Goal: Information Seeking & Learning: Learn about a topic

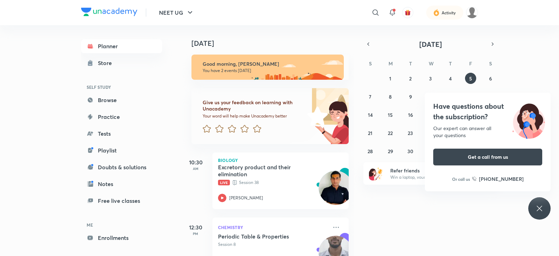
scroll to position [30, 0]
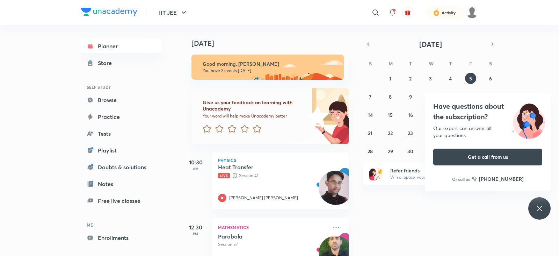
scroll to position [30, 0]
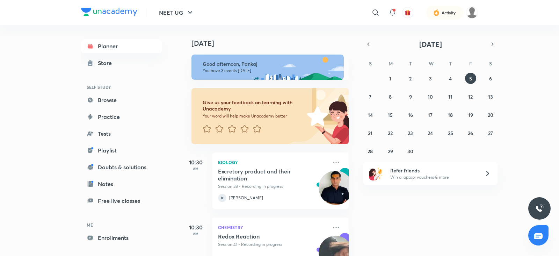
scroll to position [95, 0]
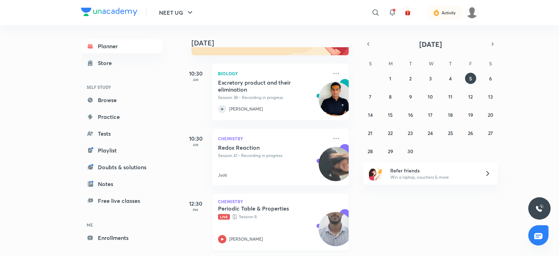
click at [221, 235] on icon at bounding box center [222, 239] width 8 height 8
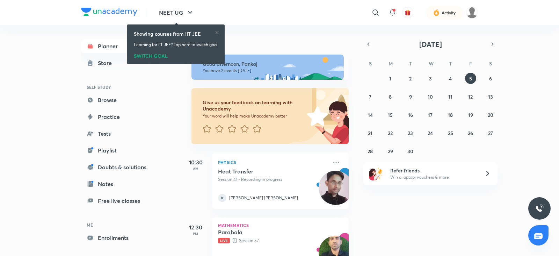
click at [153, 56] on div "SWITCH GOAL" at bounding box center [176, 55] width 84 height 8
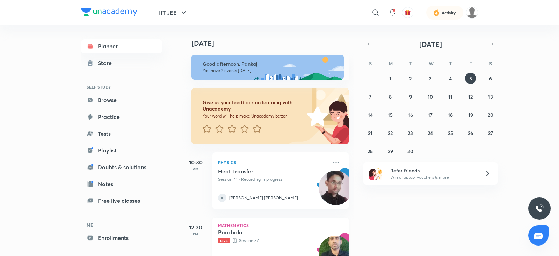
scroll to position [30, 0]
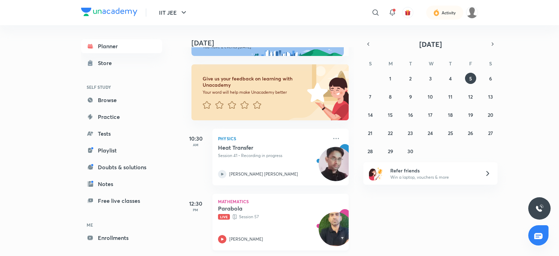
click at [222, 236] on icon at bounding box center [222, 239] width 8 height 8
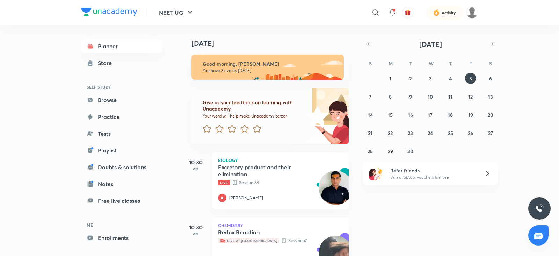
scroll to position [95, 0]
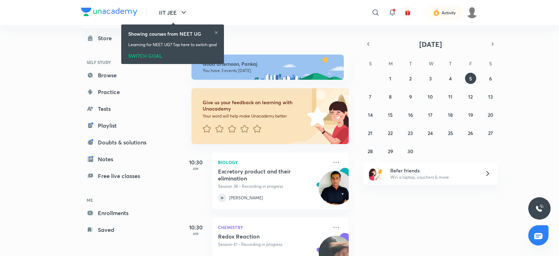
scroll to position [75, 0]
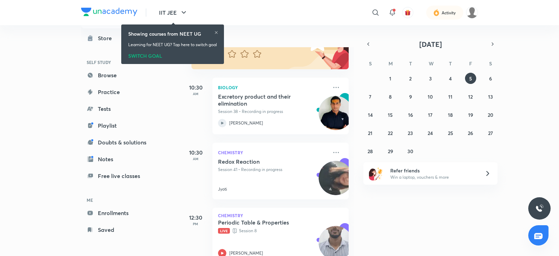
click at [234, 166] on p "Session 41 • Recording in progress" at bounding box center [273, 169] width 110 height 6
click at [225, 178] on div "Redox Reaction Session 41 • Recording in progress Jyoti" at bounding box center [273, 175] width 110 height 34
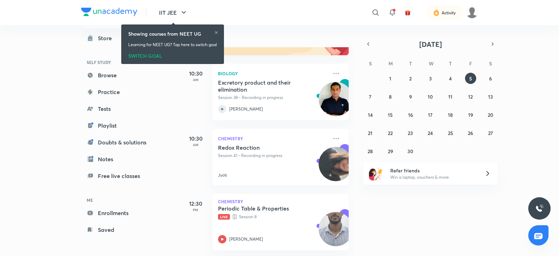
click at [217, 32] on icon at bounding box center [216, 32] width 4 height 4
